Goal: Check status: Check status

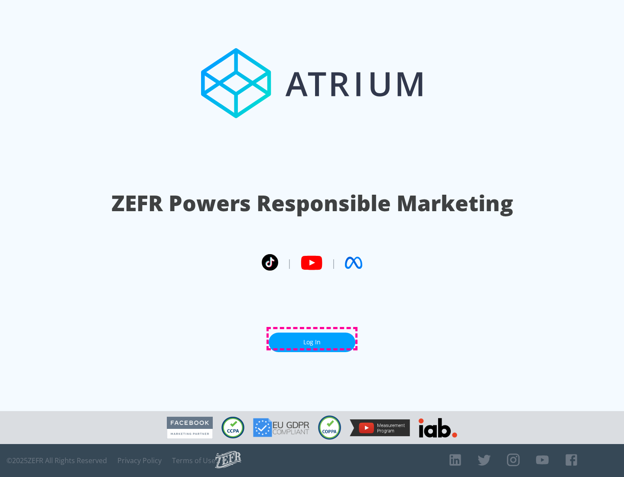
click at [312, 338] on link "Log In" at bounding box center [312, 342] width 87 height 20
